Goal: Task Accomplishment & Management: Complete application form

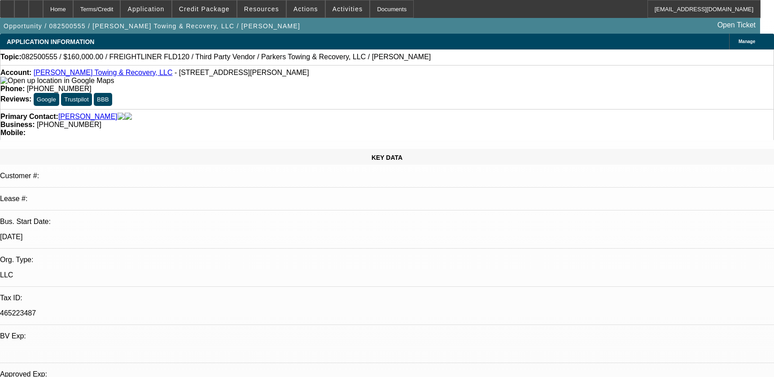
select select "0"
select select "2"
select select "0.1"
select select "4"
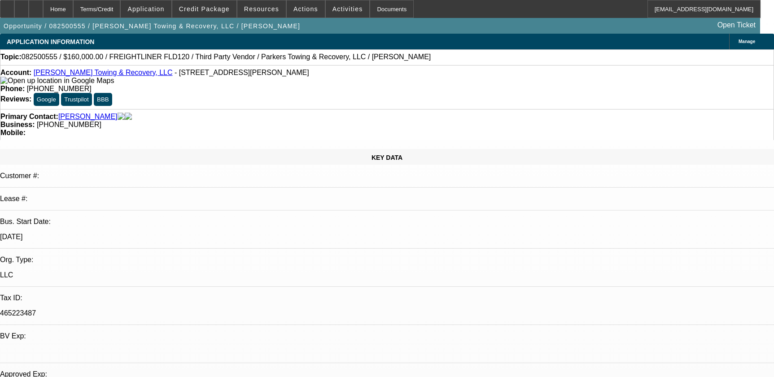
scroll to position [571, 0]
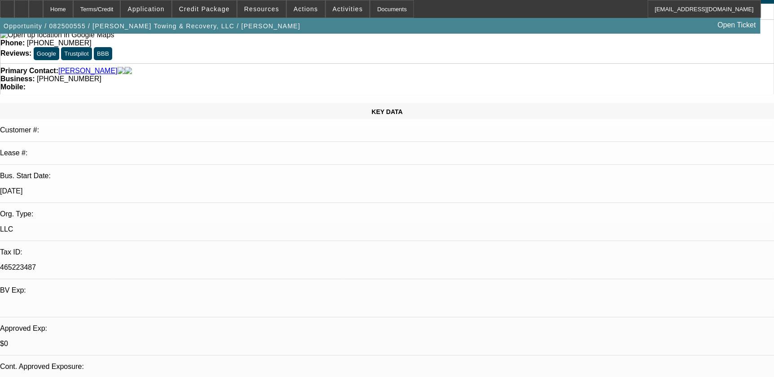
scroll to position [0, 0]
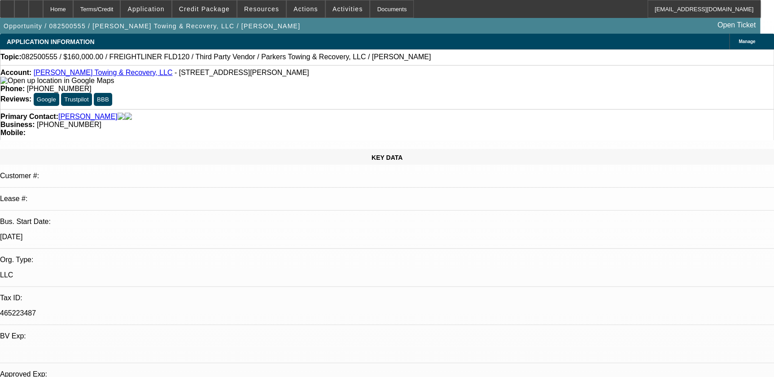
click at [227, 57] on span "082500555 / $160,000.00 / FREIGHTLINER FLD120 / Third Party Vendor / Parkers To…" at bounding box center [226, 57] width 409 height 8
drag, startPoint x: 227, startPoint y: 58, endPoint x: 310, endPoint y: 62, distance: 84.0
click at [310, 61] on div "Topic: 082500555 / $160,000.00 / FREIGHTLINER FLD120 / Third Party Vendor / Par…" at bounding box center [386, 57] width 773 height 8
copy span "Parkers Towing & Recovery, LLC"
drag, startPoint x: 737, startPoint y: 236, endPoint x: 425, endPoint y: 26, distance: 376.8
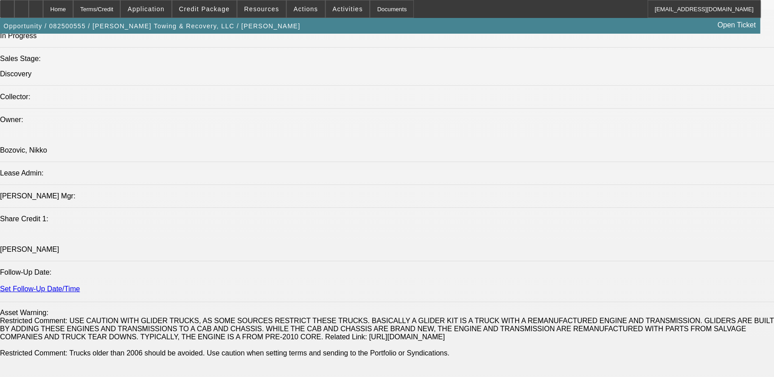
scroll to position [938, 0]
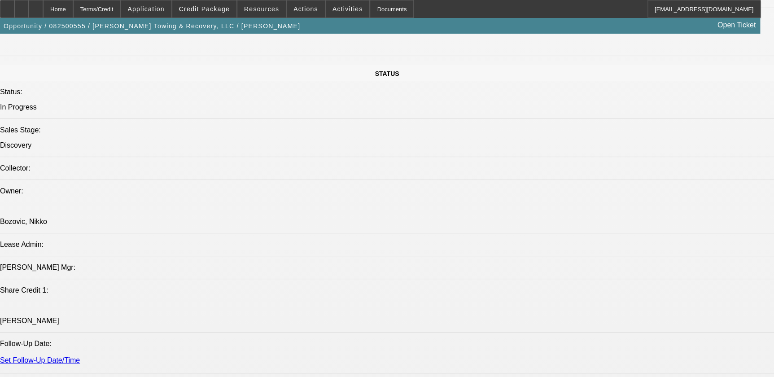
drag, startPoint x: 53, startPoint y: 14, endPoint x: 67, endPoint y: 10, distance: 14.4
click at [43, 14] on div at bounding box center [36, 9] width 14 height 18
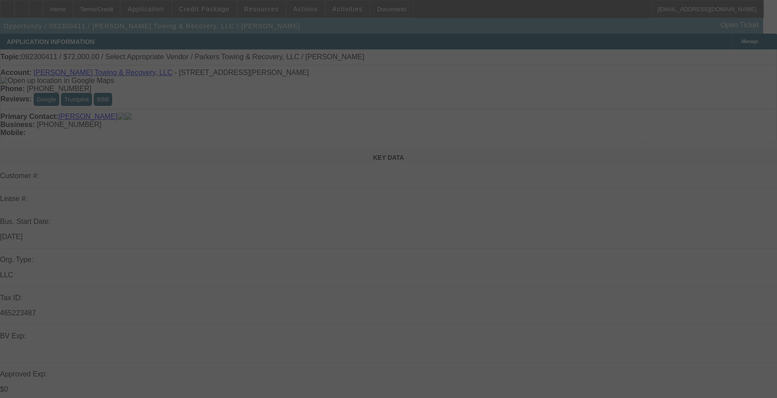
select select "0.1"
select select "0"
select select "0.1"
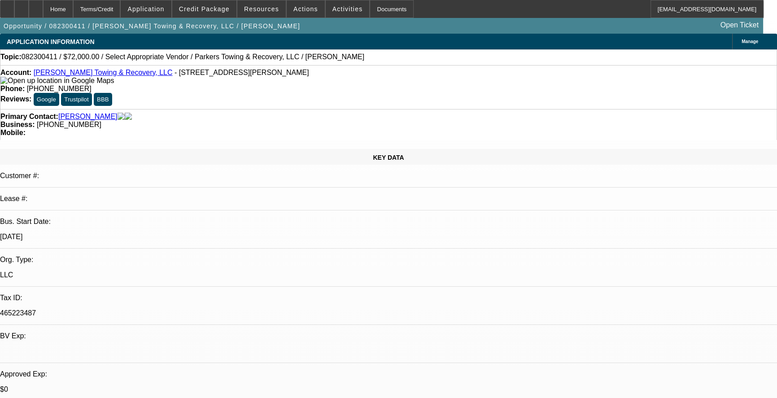
select select "1"
select select "15"
select select "1"
select select "3"
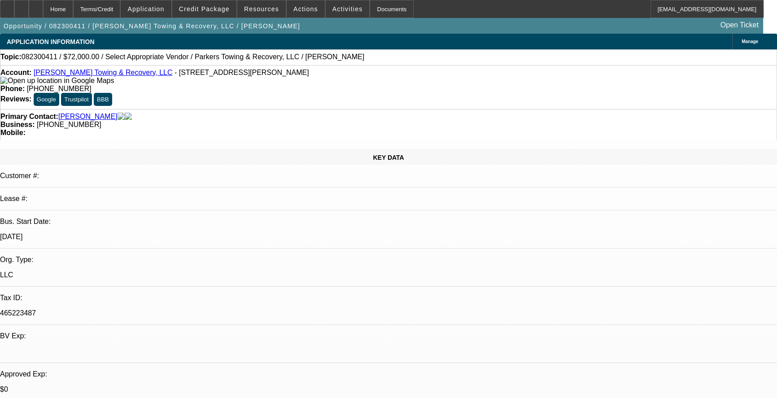
select select "15"
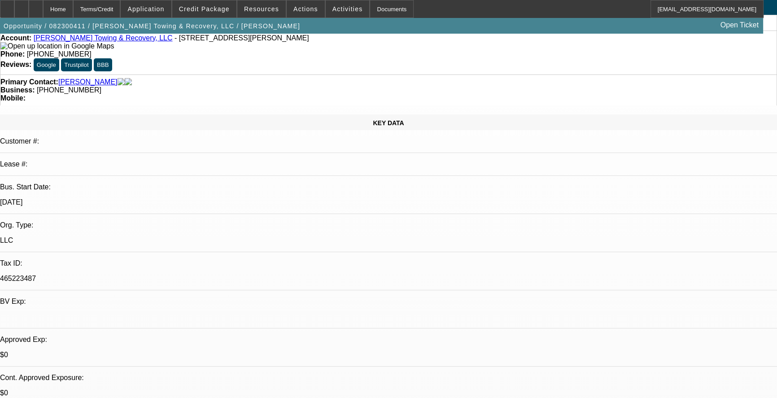
scroll to position [81, 0]
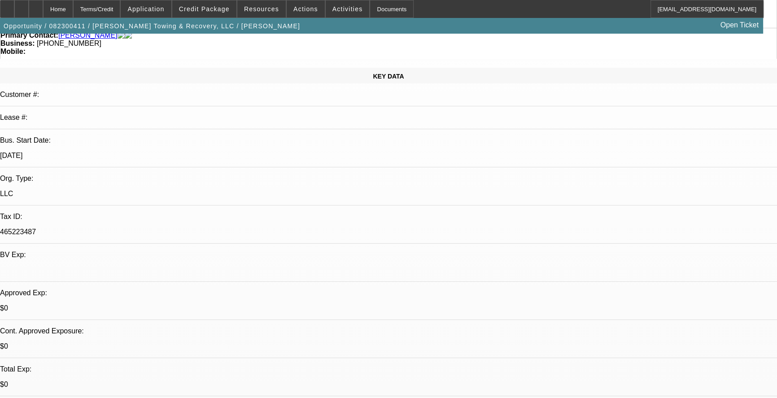
drag, startPoint x: 529, startPoint y: 300, endPoint x: 584, endPoint y: 338, distance: 66.7
drag, startPoint x: 584, startPoint y: 338, endPoint x: 536, endPoint y: 298, distance: 63.1
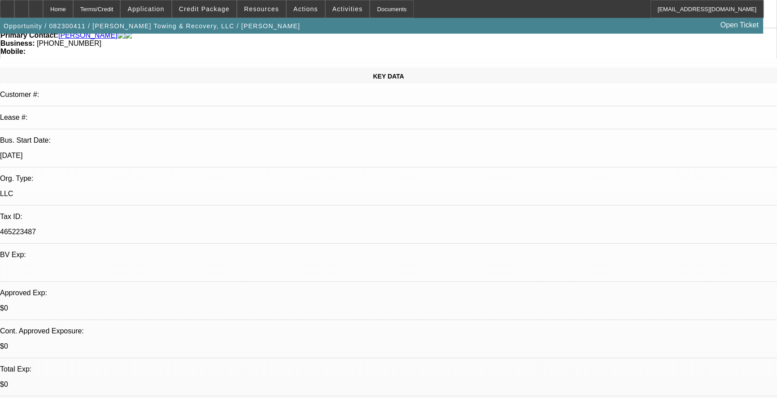
drag, startPoint x: 526, startPoint y: 295, endPoint x: 731, endPoint y: 383, distance: 223.5
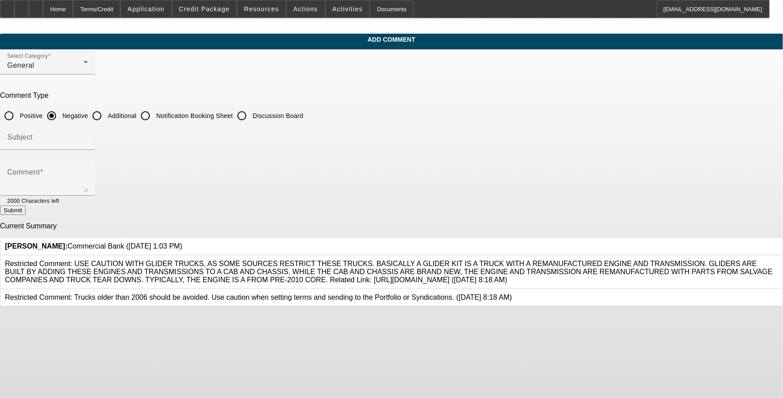
click at [106, 112] on input "Additional" at bounding box center [97, 116] width 18 height 18
radio input "true"
click at [88, 135] on input "Subject" at bounding box center [47, 140] width 81 height 11
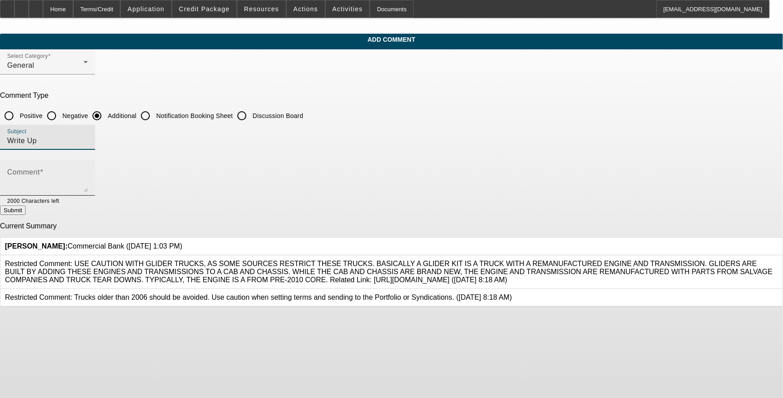
type input "Write Up"
click at [88, 163] on div "Comment" at bounding box center [47, 178] width 81 height 36
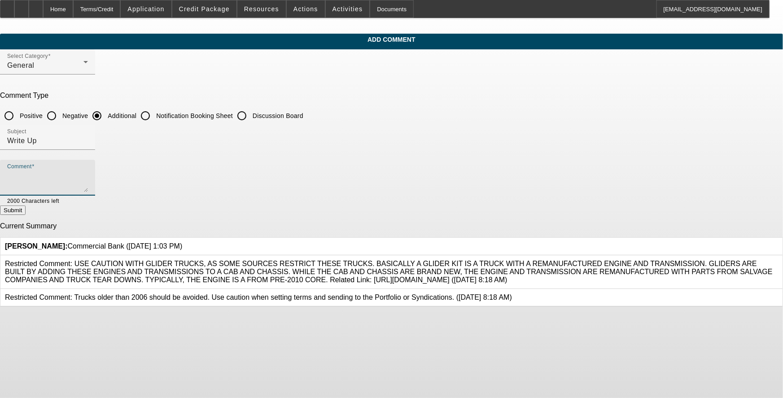
click at [88, 182] on textarea "Comment" at bounding box center [47, 181] width 81 height 22
drag, startPoint x: 300, startPoint y: 178, endPoint x: 362, endPoint y: 188, distance: 62.7
click at [88, 178] on textarea "Comment" at bounding box center [47, 181] width 81 height 22
paste textarea "Kenneth Parker has owned and operated " Parkers Towing & Recovery, LLC" since 2…"
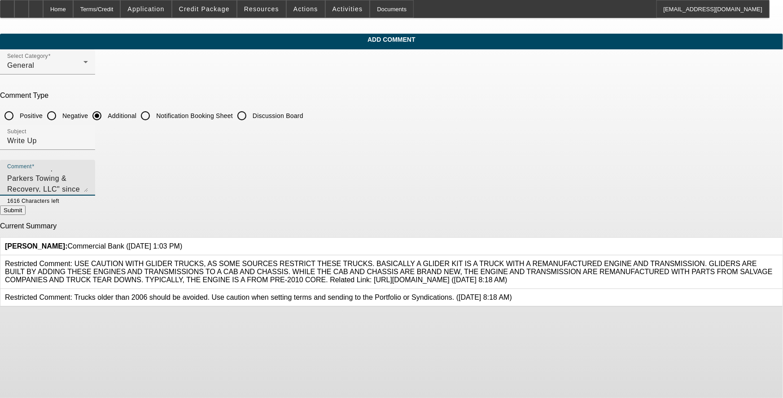
type textarea "Kenneth Parker has owned and operated " Parkers Towing & Recovery, LLC" since 2…"
click at [26, 214] on button "Submit" at bounding box center [13, 209] width 26 height 9
radio input "true"
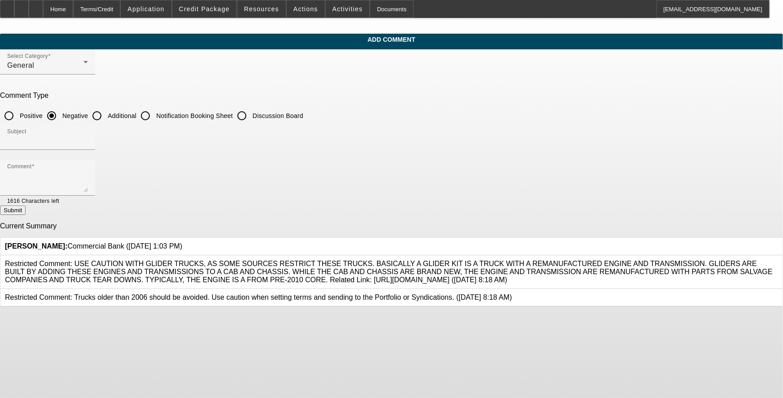
scroll to position [0, 0]
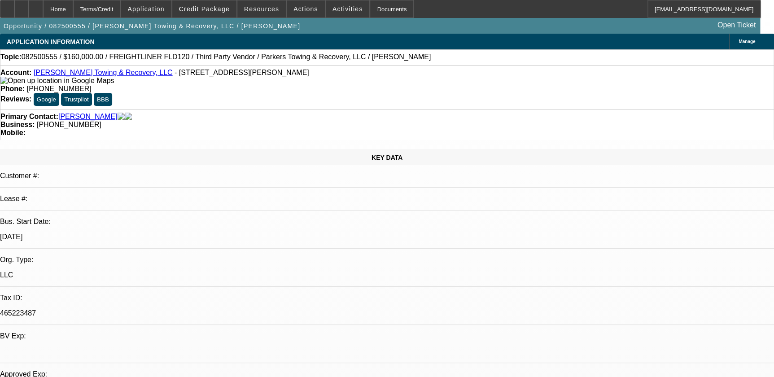
select select "0"
select select "2"
select select "0.1"
select select "1"
select select "2"
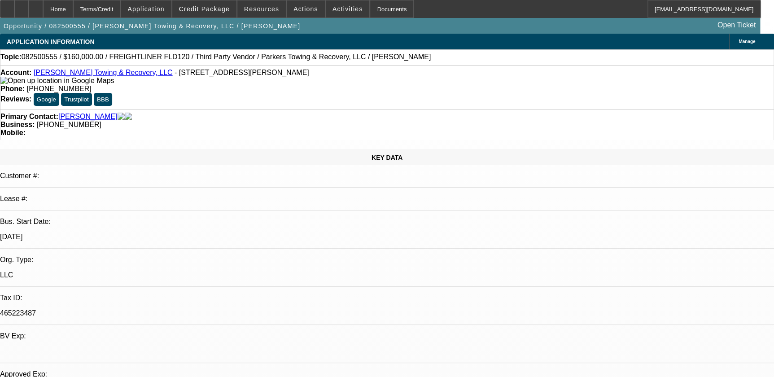
select select "4"
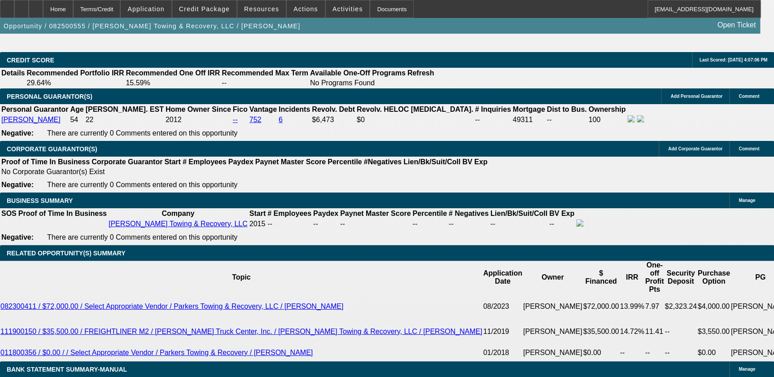
scroll to position [1346, 0]
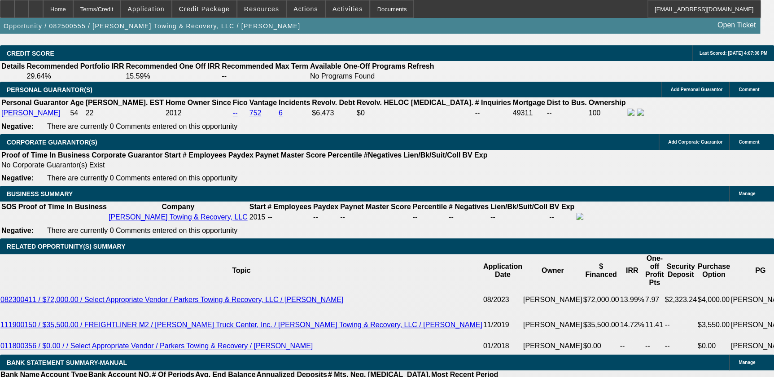
drag, startPoint x: 170, startPoint y: 235, endPoint x: 176, endPoint y: 238, distance: 7.2
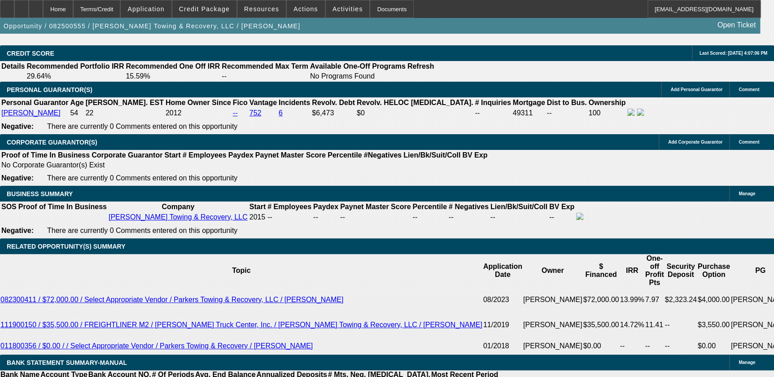
type input "UNKNOWN"
type input "8"
type input "4"
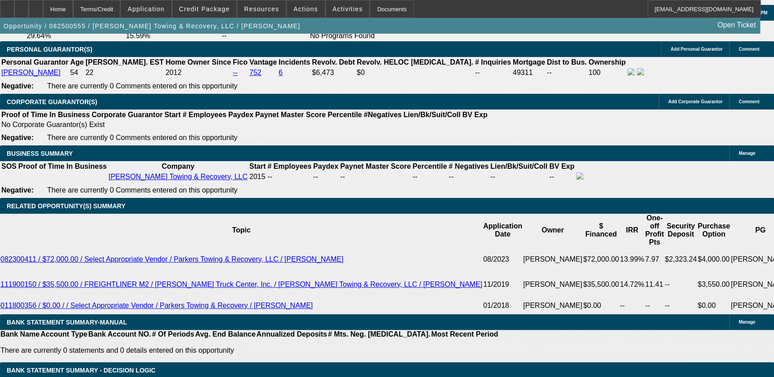
type input "6"
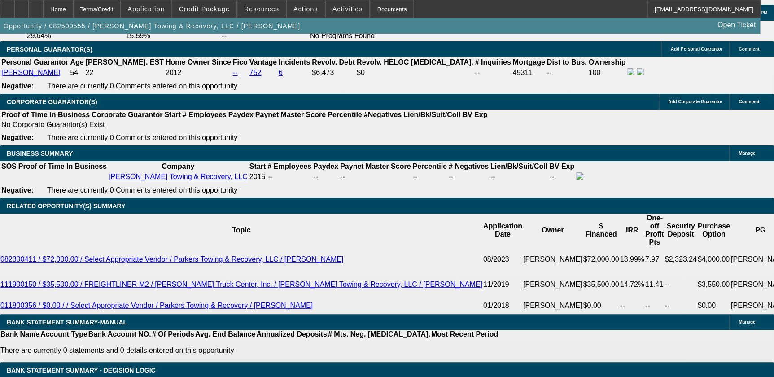
type input "6"
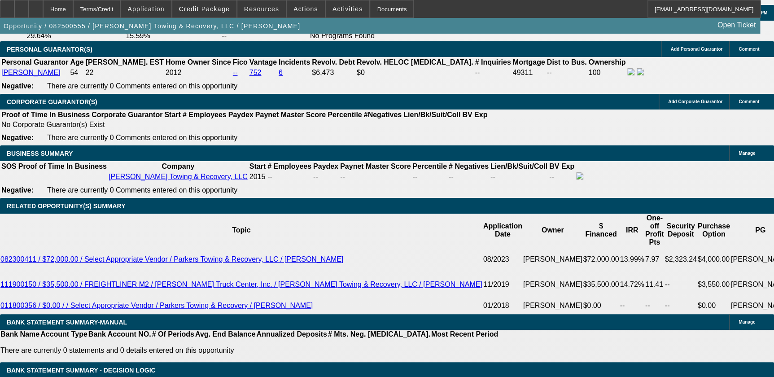
type input "66"
select select "1"
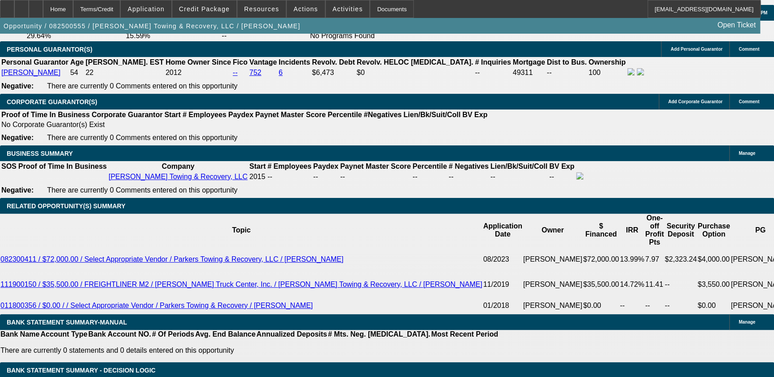
select select "0.1"
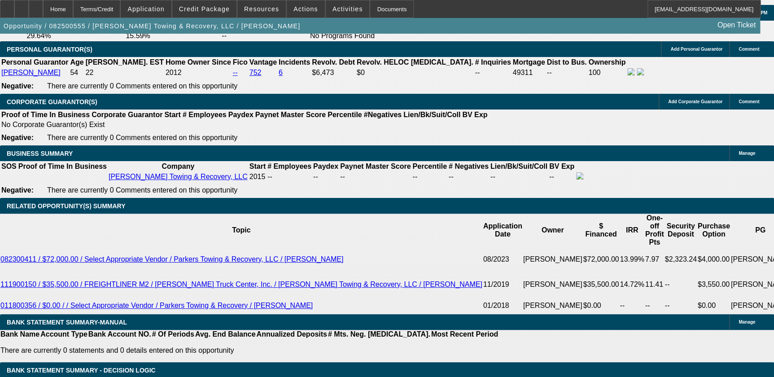
type input "$16,000.00"
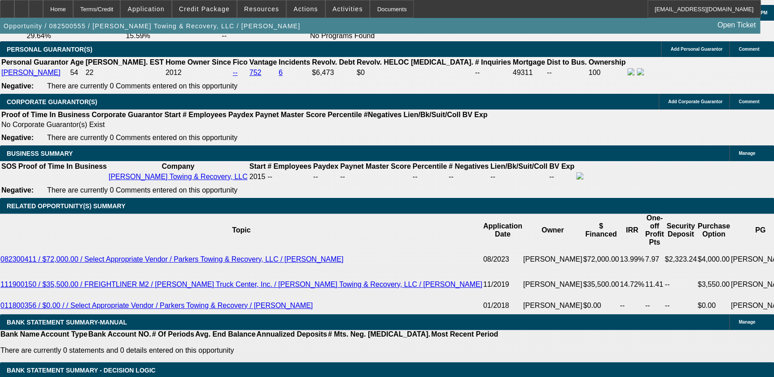
type input "12"
type input "$2,243.28"
type input "$2,990.96"
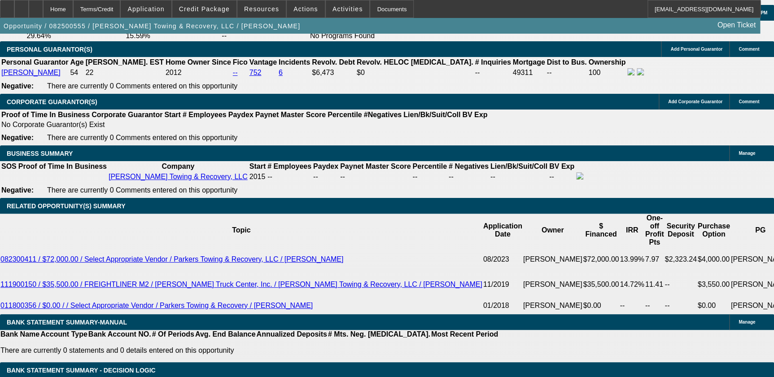
type input "$2,990.96"
type input "12.9"
type input "$3,057.81"
type input "12.9"
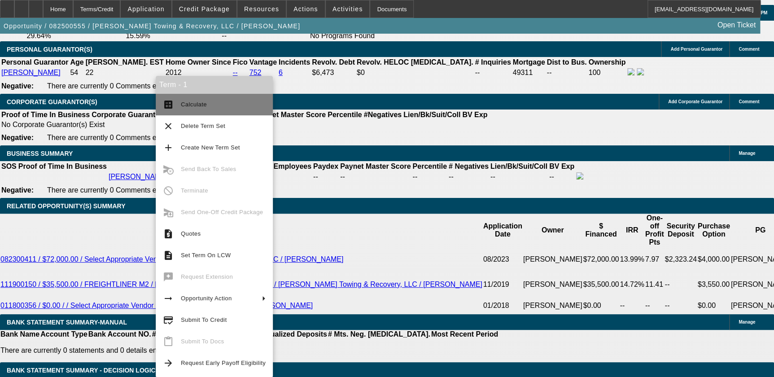
click at [185, 99] on span "Calculate" at bounding box center [223, 104] width 85 height 11
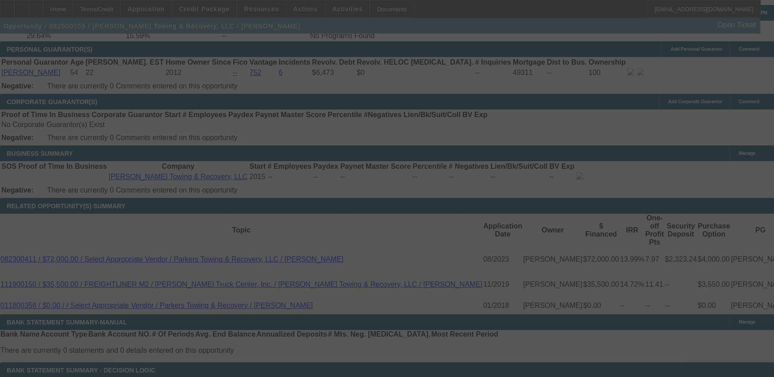
select select "0.1"
select select "2"
select select "0.1"
select select "4"
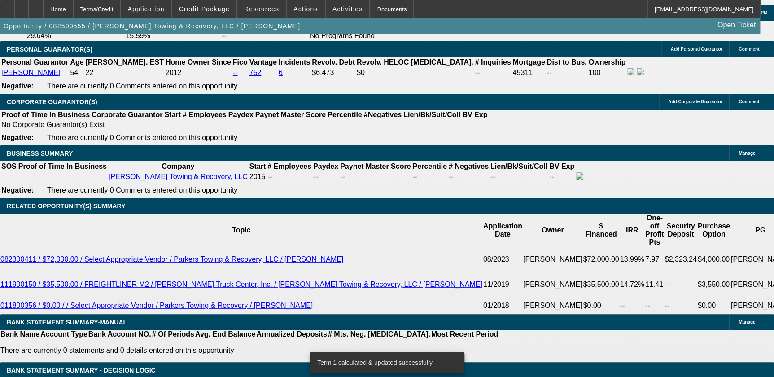
select select "0"
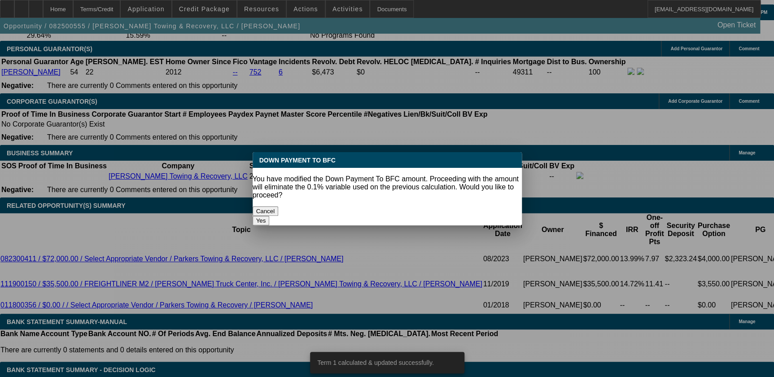
scroll to position [0, 0]
click at [270, 216] on button "Yes" at bounding box center [261, 220] width 17 height 9
type input "$0.00"
type input "UNKNOWN"
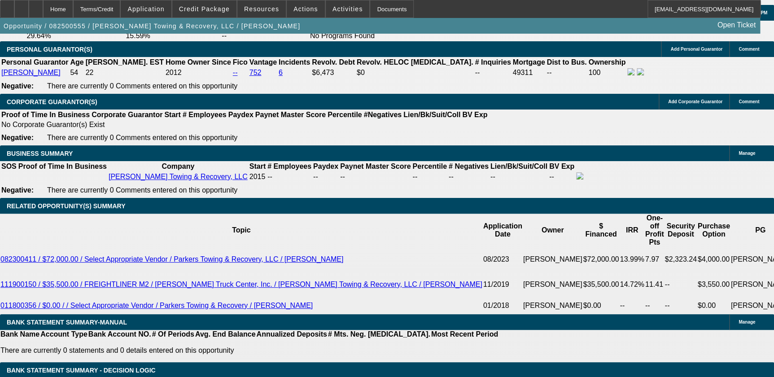
type input "$3,397.57"
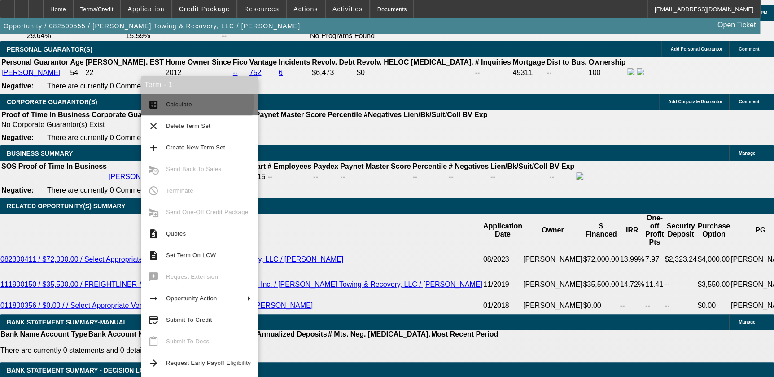
click at [192, 101] on span "Calculate" at bounding box center [208, 104] width 85 height 11
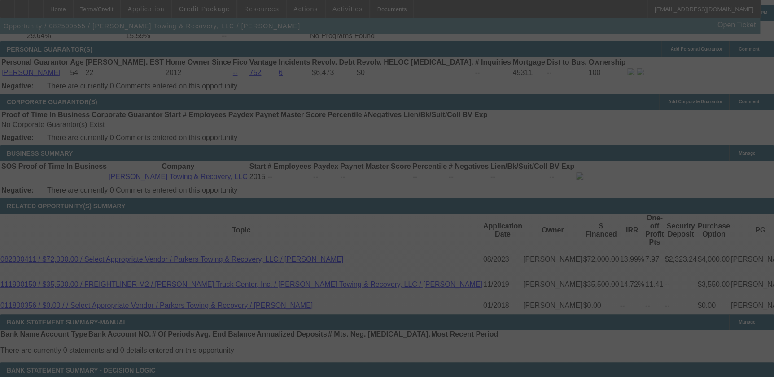
select select "0"
select select "2"
select select "0.1"
select select "4"
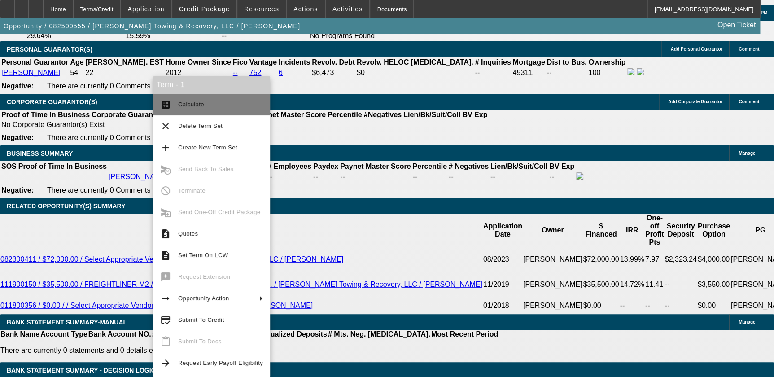
click at [187, 105] on span "Calculate" at bounding box center [191, 104] width 26 height 7
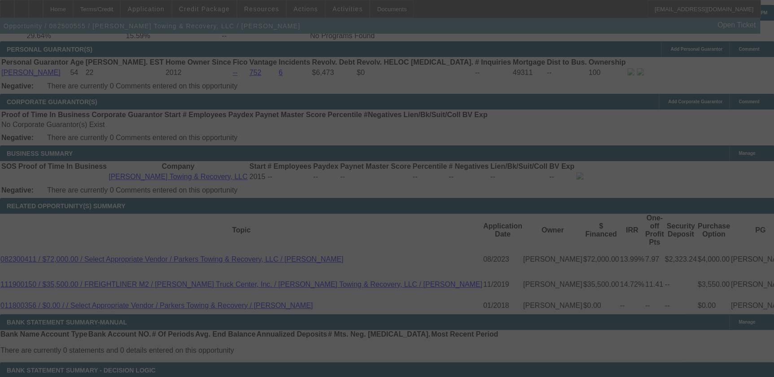
select select "0"
select select "2"
select select "0.1"
select select "4"
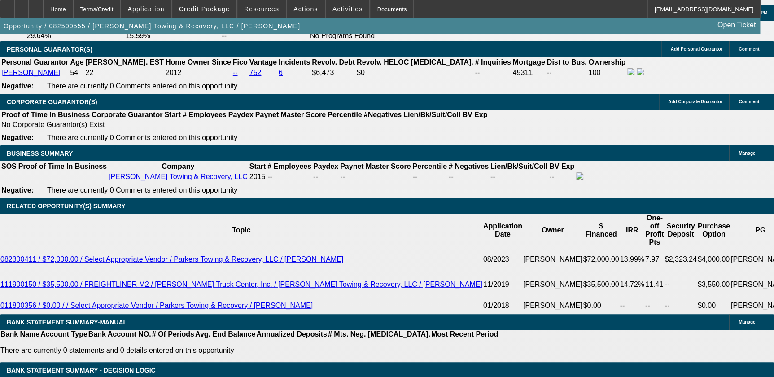
drag, startPoint x: 354, startPoint y: 235, endPoint x: 273, endPoint y: 223, distance: 82.1
drag, startPoint x: 359, startPoint y: 214, endPoint x: 314, endPoint y: 179, distance: 56.6
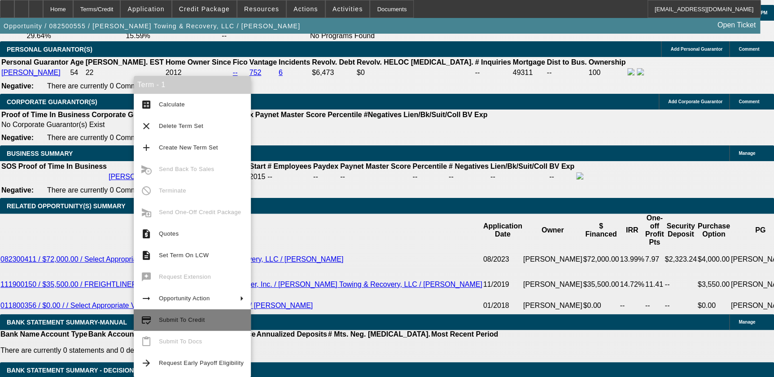
click at [210, 312] on button "credit_score Submit To Credit" at bounding box center [192, 320] width 117 height 22
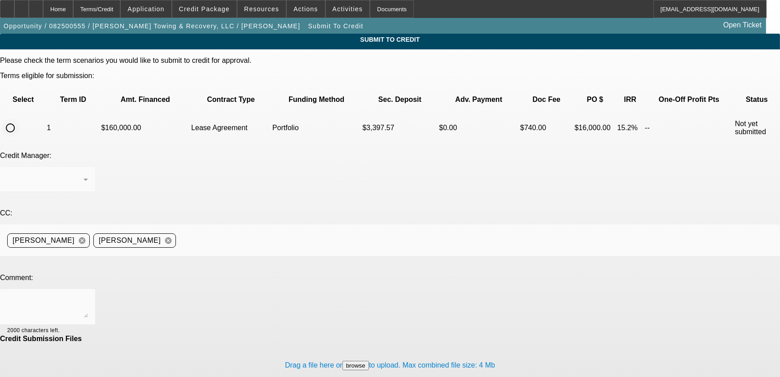
click at [19, 119] on input "radio" at bounding box center [10, 128] width 18 height 18
radio input "true"
click at [88, 296] on textarea at bounding box center [47, 307] width 81 height 22
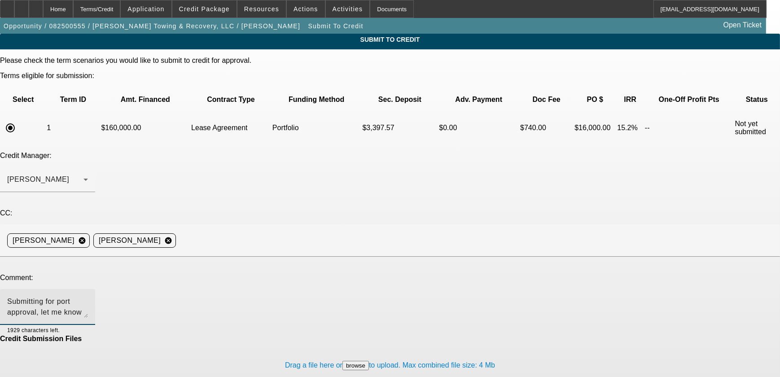
click at [88, 296] on textarea "Submitting for port approval, let me know what else you need thank you." at bounding box center [47, 307] width 81 height 22
type textarea "Submitting for port approval, let me know what else you need thank you."
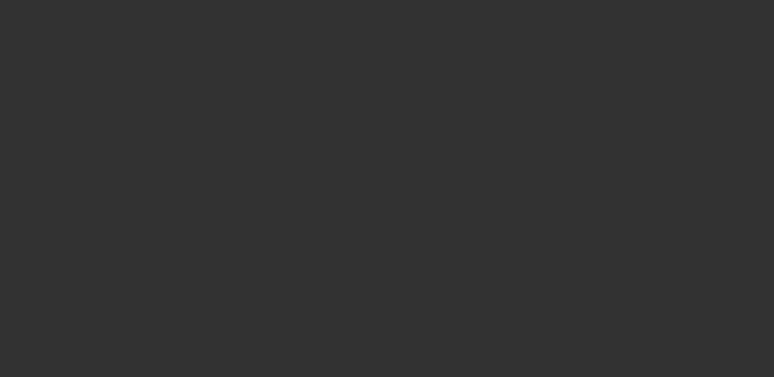
select select "0"
select select "2"
select select "0.1"
select select "4"
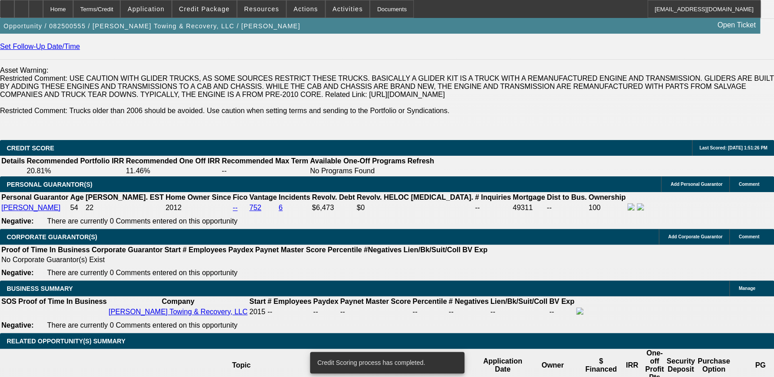
scroll to position [1247, 0]
